Goal: Information Seeking & Learning: Check status

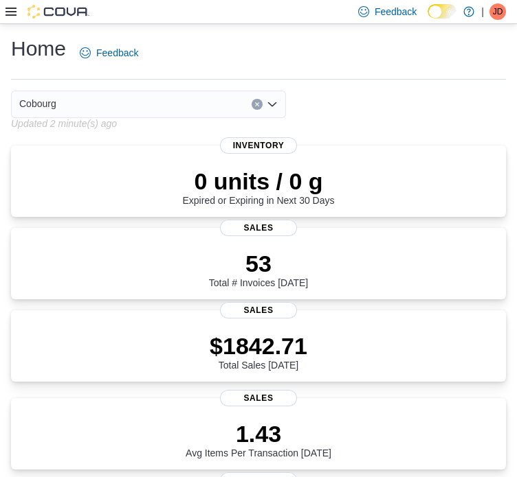
click at [10, 10] on icon at bounding box center [10, 11] width 11 height 11
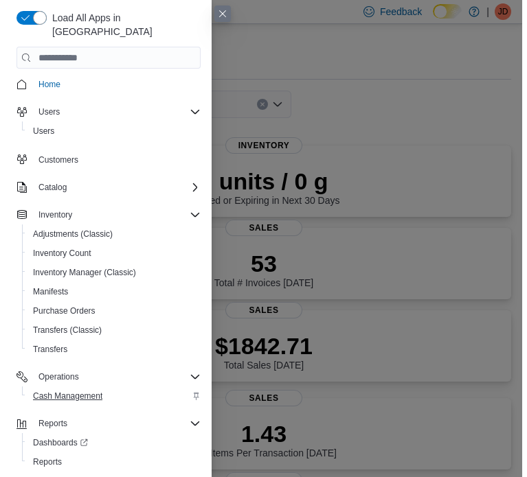
scroll to position [3, 0]
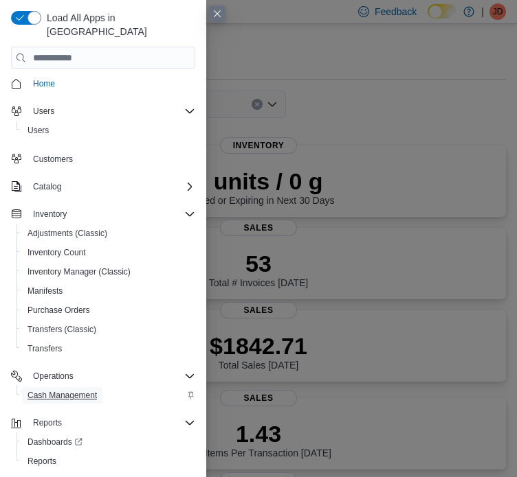
click at [74, 390] on span "Cash Management" at bounding box center [61, 395] width 69 height 11
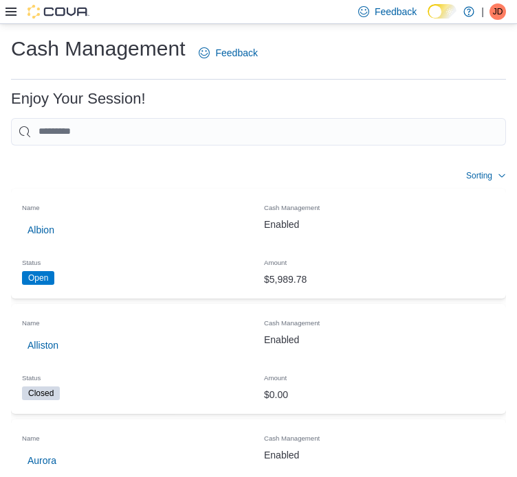
scroll to position [275, 0]
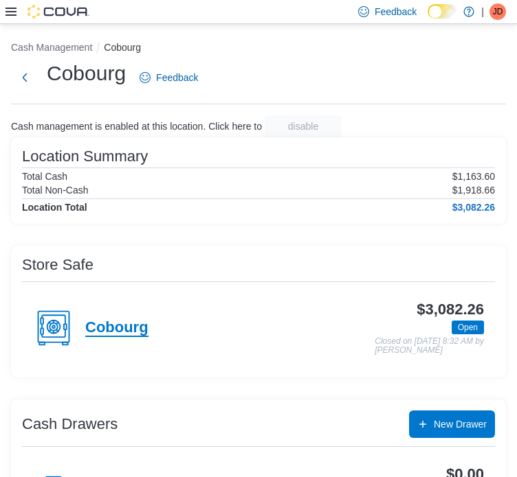
click at [122, 335] on h4 "Cobourg" at bounding box center [116, 328] width 63 height 18
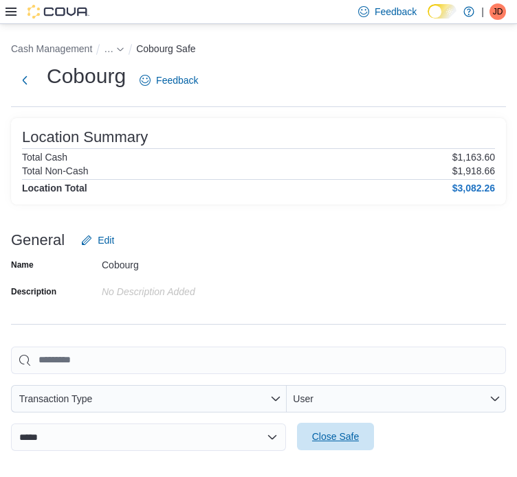
click at [305, 423] on span "Close Safe" at bounding box center [335, 436] width 60 height 27
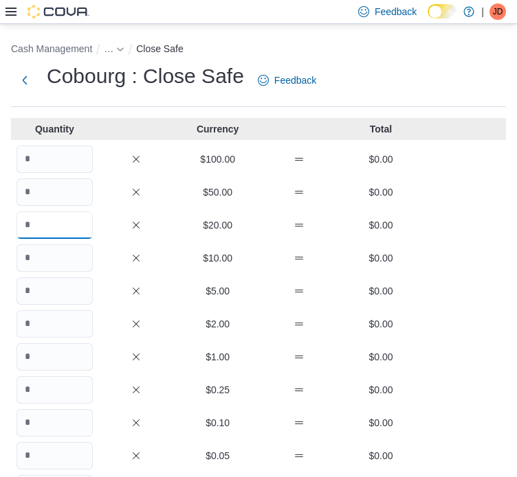
click at [32, 225] on input "Quantity" at bounding box center [54, 225] width 76 height 27
type input "**"
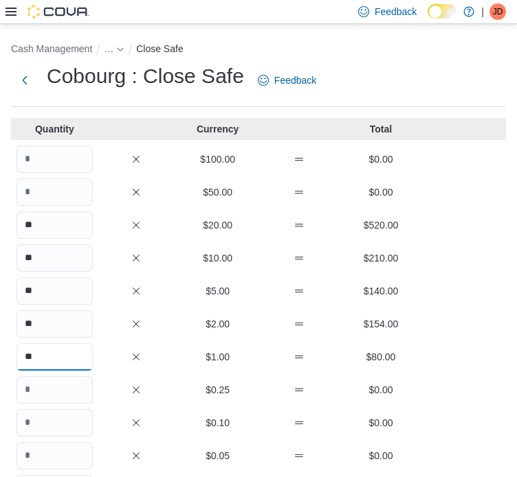
type input "**"
type input "***"
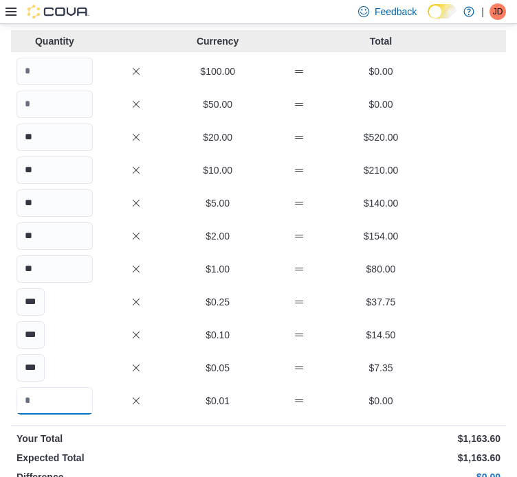
scroll to position [15, 0]
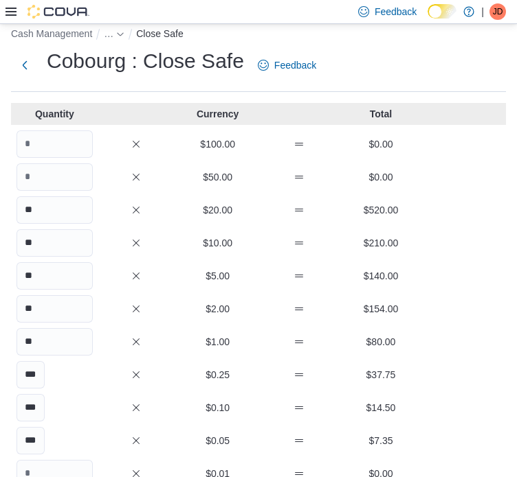
type input "*******"
type input "******"
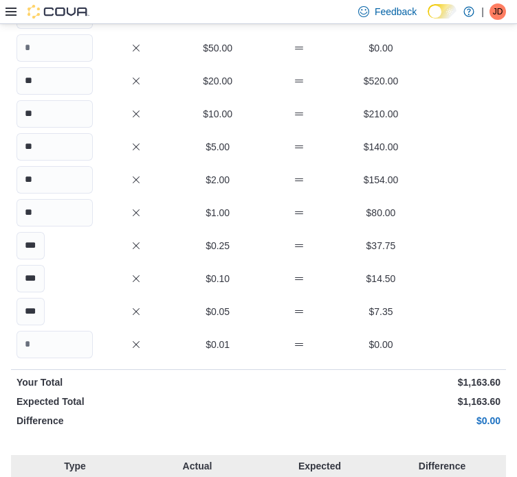
scroll to position [153, 0]
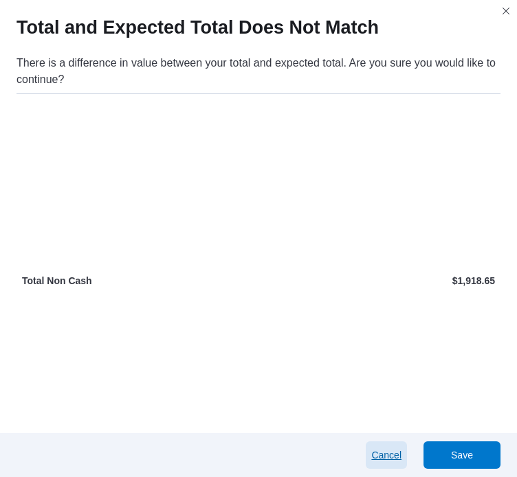
click at [371, 449] on span "Cancel" at bounding box center [386, 456] width 30 height 14
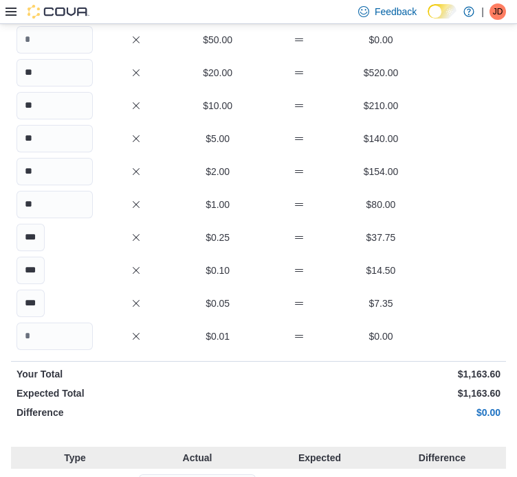
type input "******"
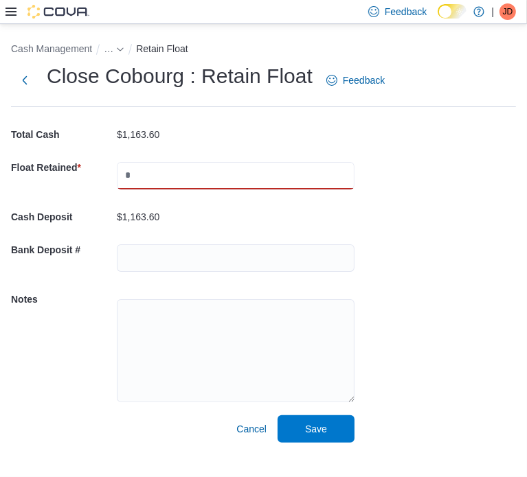
click at [168, 178] on input "text" at bounding box center [236, 175] width 238 height 27
type input "****"
click at [317, 417] on span "Save" at bounding box center [316, 428] width 60 height 27
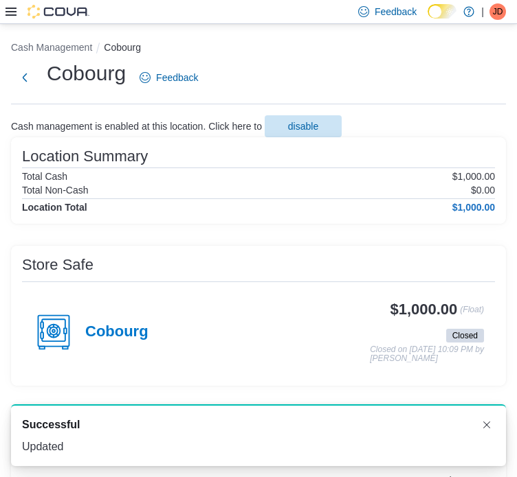
click at [12, 12] on icon at bounding box center [10, 12] width 11 height 8
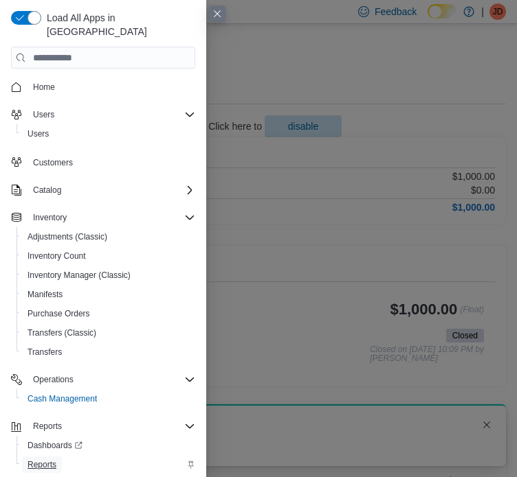
click at [43, 458] on span "Reports" at bounding box center [41, 465] width 29 height 16
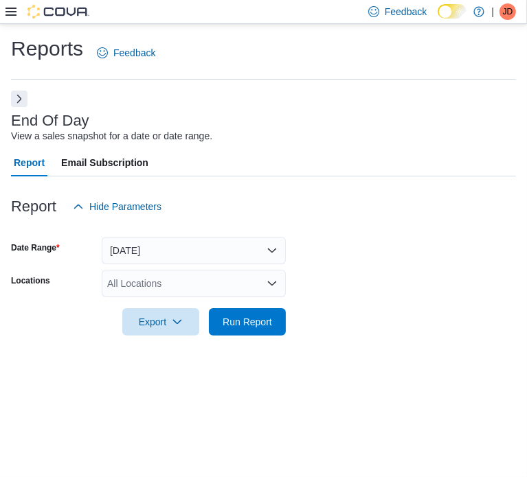
click at [189, 284] on div "All Locations" at bounding box center [194, 283] width 184 height 27
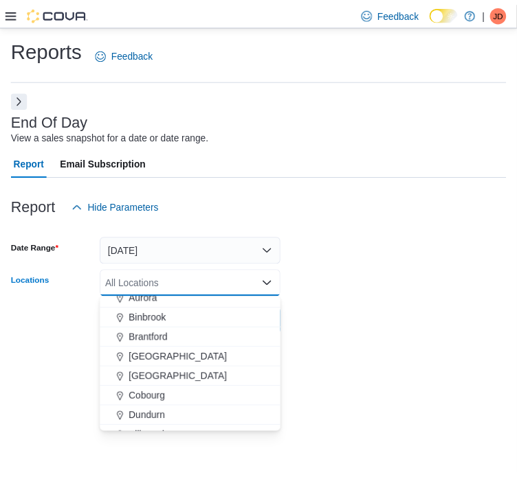
scroll to position [69, 0]
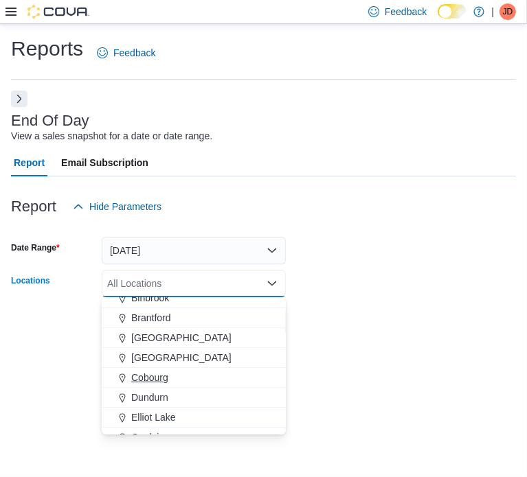
click at [157, 379] on span "Cobourg" at bounding box center [149, 378] width 37 height 14
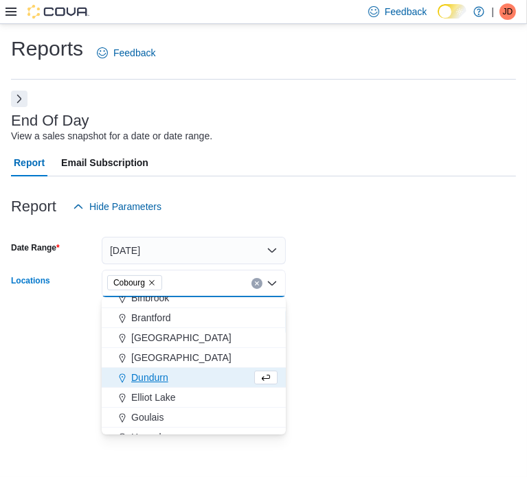
click at [407, 329] on form "Date Range [DATE] Locations [GEOGRAPHIC_DATA] Combo box. Selected. [GEOGRAPHIC_…" at bounding box center [263, 278] width 505 height 115
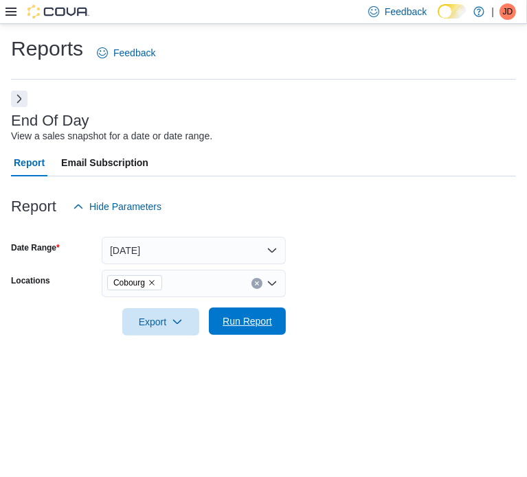
click at [245, 326] on span "Run Report" at bounding box center [247, 322] width 49 height 14
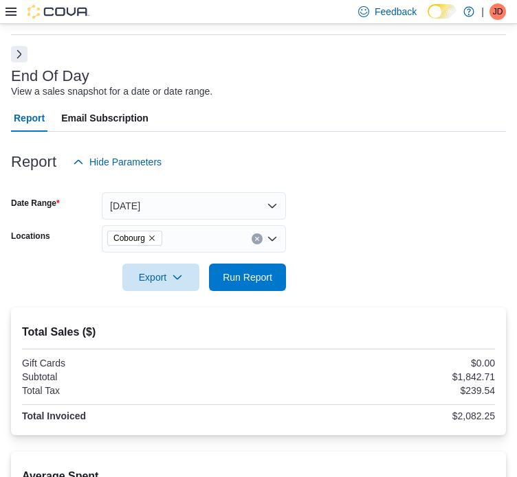
scroll to position [69, 0]
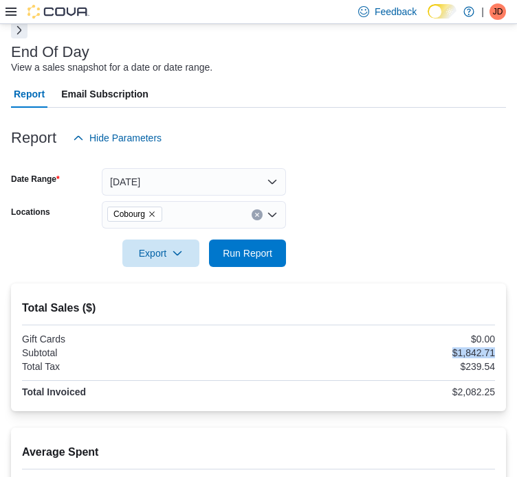
drag, startPoint x: 73, startPoint y: 361, endPoint x: 116, endPoint y: 363, distance: 43.3
click at [116, 363] on div "Total Sales ($) Gift Cards $0.00 Subtotal $1,842.71 Total Tax $239.54 Total Inv…" at bounding box center [258, 348] width 495 height 128
copy div "$1,842.71"
drag, startPoint x: 212, startPoint y: 339, endPoint x: 245, endPoint y: 337, distance: 33.7
click at [245, 428] on div "Average Spent Transaction Average $34.77" at bounding box center [258, 465] width 495 height 75
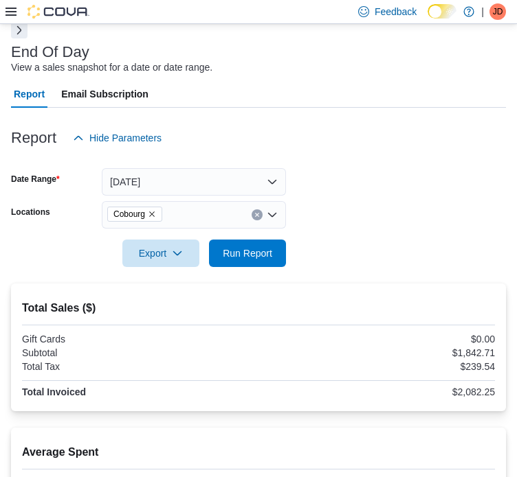
copy div "$34.77"
drag, startPoint x: 340, startPoint y: 337, endPoint x: 377, endPoint y: 337, distance: 37.1
copy div "-$98.54"
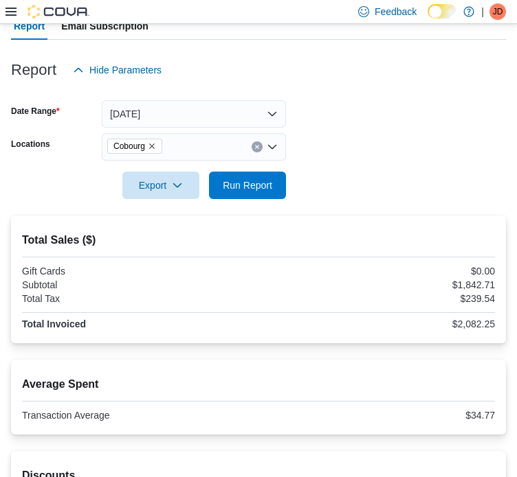
scroll to position [137, 0]
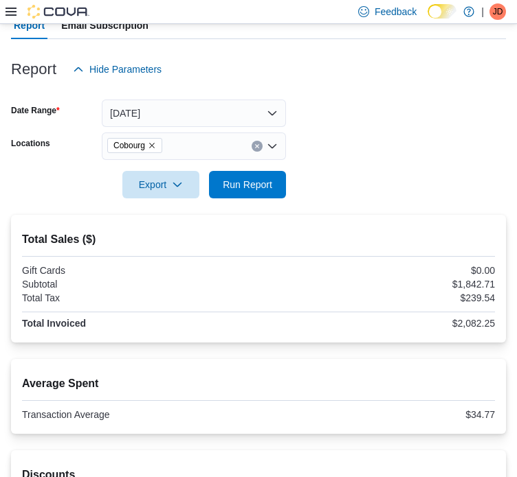
drag, startPoint x: 69, startPoint y: 439, endPoint x: 136, endPoint y: 444, distance: 66.9
drag, startPoint x: 76, startPoint y: 442, endPoint x: 113, endPoint y: 442, distance: 37.1
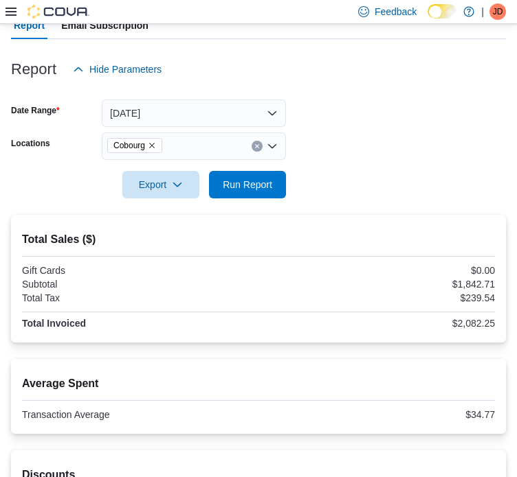
copy div "$163.59"
drag, startPoint x: 366, startPoint y: 424, endPoint x: 382, endPoint y: 425, distance: 15.9
copy div "52"
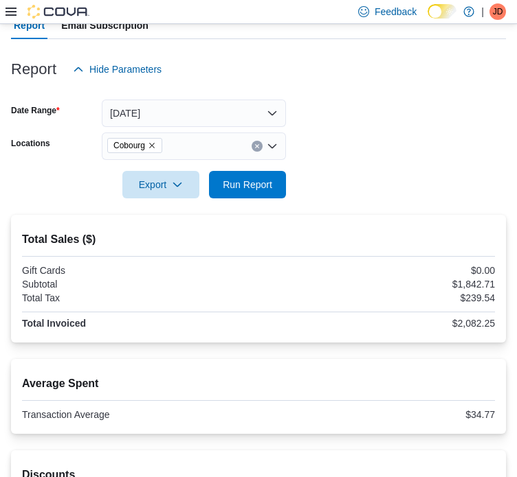
copy div "9"
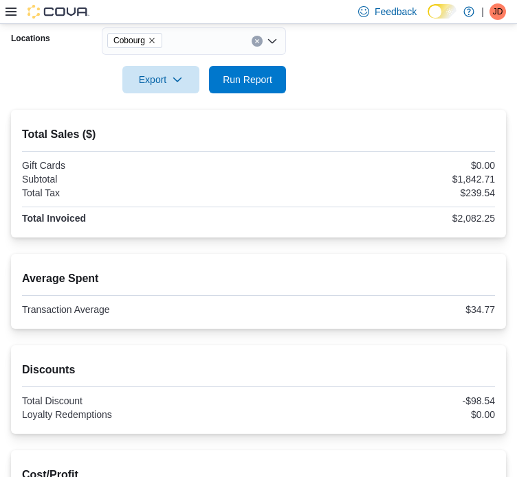
scroll to position [275, 0]
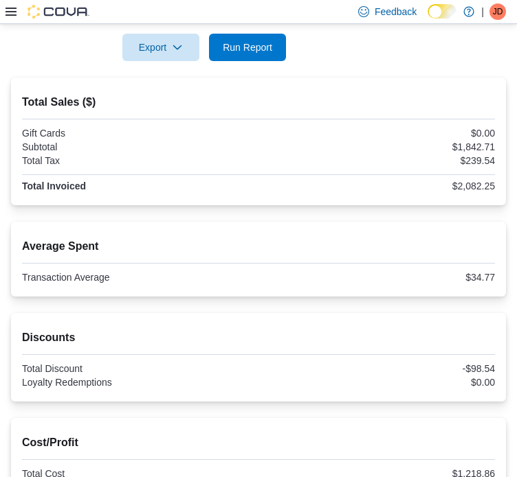
drag, startPoint x: 489, startPoint y: 288, endPoint x: 514, endPoint y: 287, distance: 24.7
copy div "89"
